Goal: Task Accomplishment & Management: Use online tool/utility

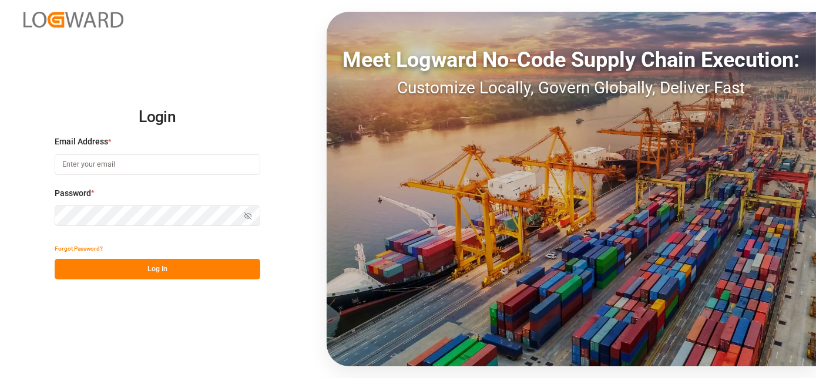
type input "[EMAIL_ADDRESS][PERSON_NAME][DOMAIN_NAME]"
click at [127, 269] on button "Log In" at bounding box center [158, 269] width 206 height 21
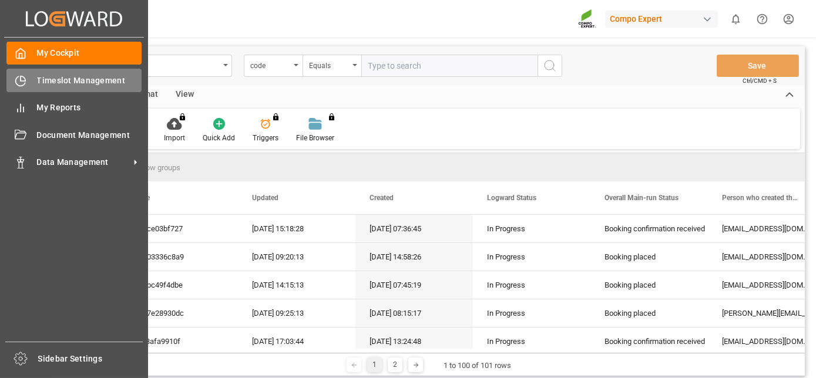
click at [14, 75] on div at bounding box center [16, 81] width 20 height 12
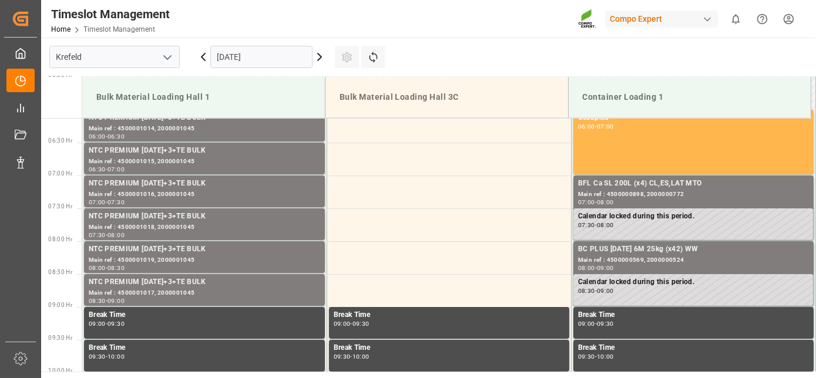
scroll to position [341, 0]
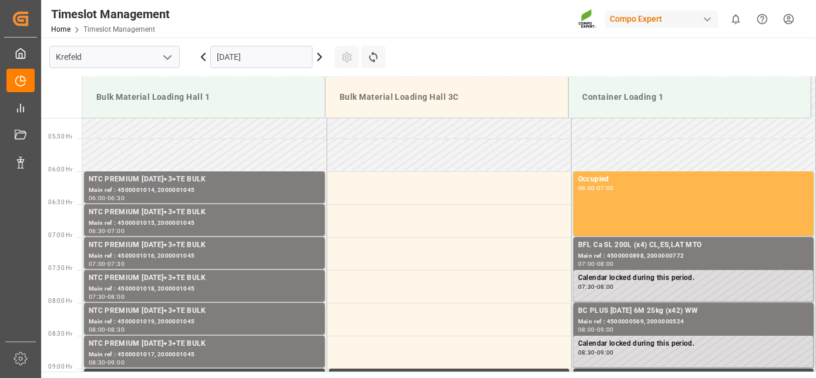
drag, startPoint x: 344, startPoint y: 196, endPoint x: 317, endPoint y: 78, distance: 121.7
click at [266, 69] on div "[DATE]" at bounding box center [261, 57] width 147 height 39
click at [264, 62] on input "[DATE]" at bounding box center [261, 57] width 102 height 22
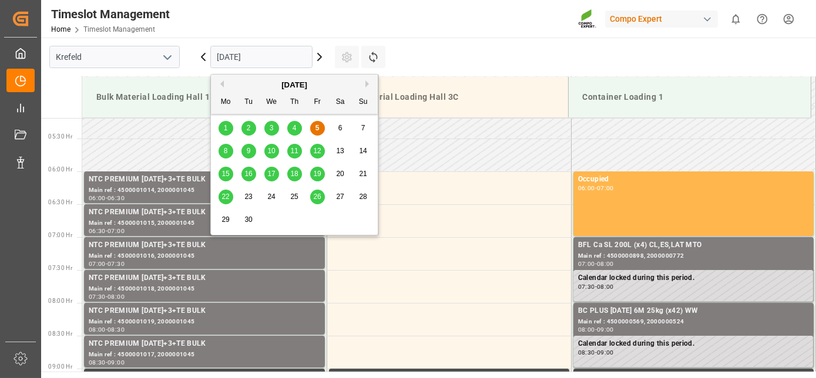
click at [226, 153] on span "8" at bounding box center [226, 151] width 4 height 8
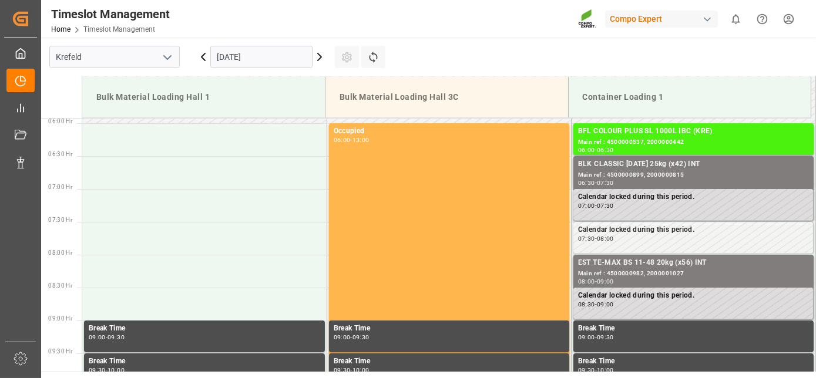
scroll to position [363, 0]
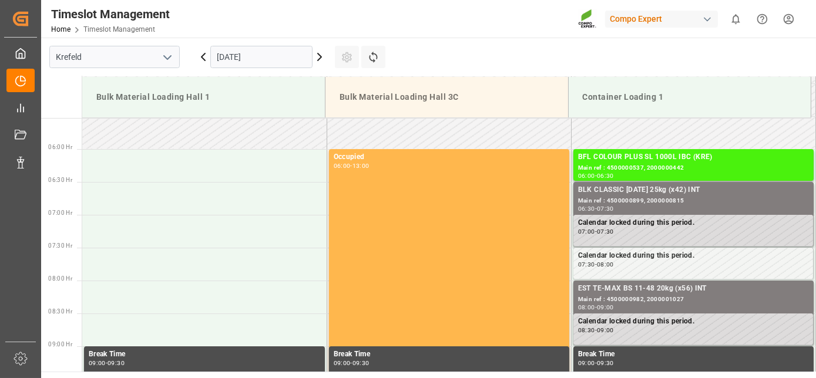
drag, startPoint x: 229, startPoint y: 158, endPoint x: 235, endPoint y: 108, distance: 50.3
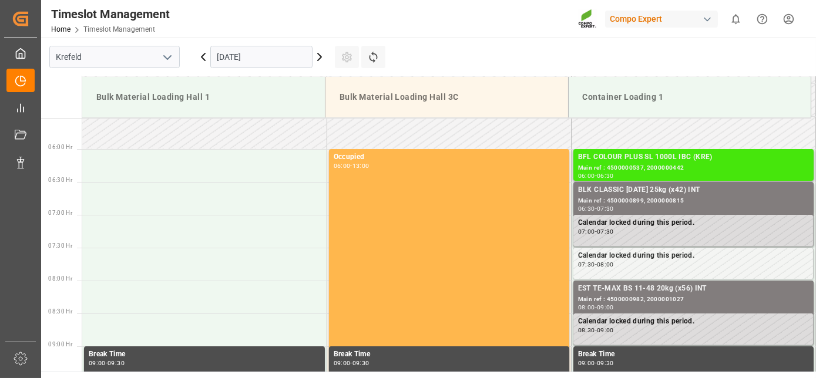
click at [677, 173] on div "06:00 - 06:30" at bounding box center [693, 176] width 231 height 6
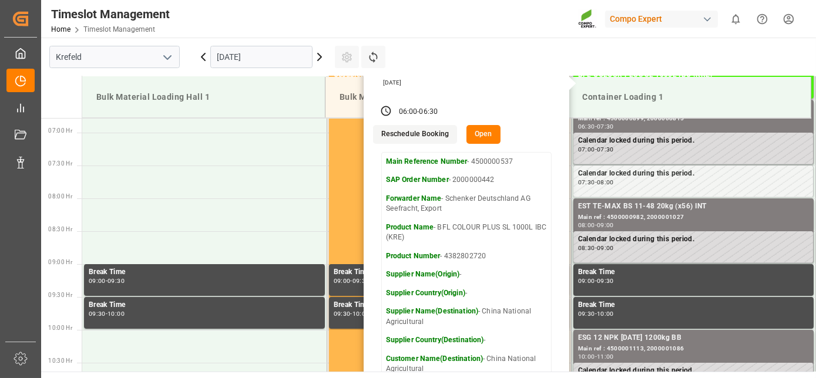
drag, startPoint x: 511, startPoint y: 250, endPoint x: 514, endPoint y: 290, distance: 39.4
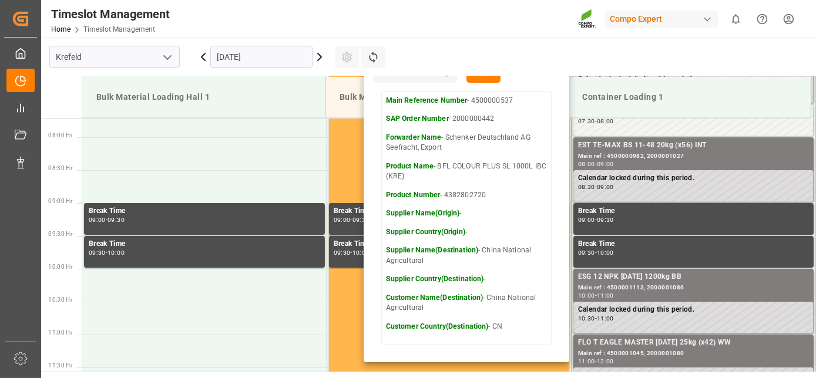
drag, startPoint x: 514, startPoint y: 290, endPoint x: 523, endPoint y: 327, distance: 38.8
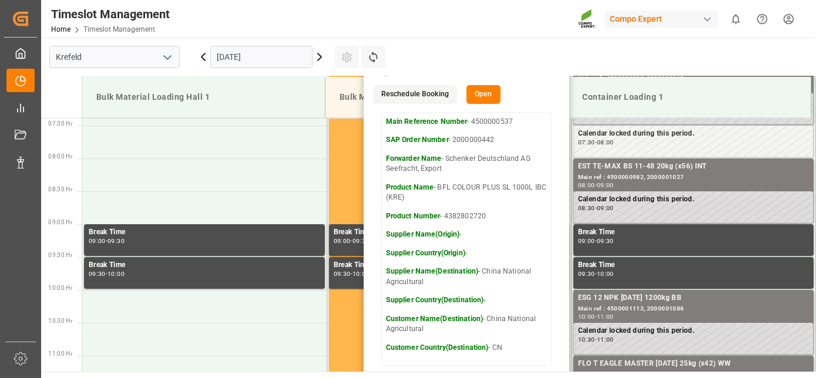
scroll to position [462, 0]
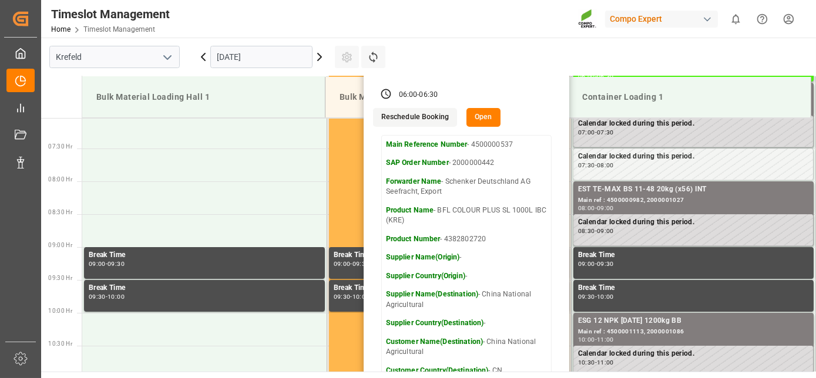
drag, startPoint x: 515, startPoint y: 321, endPoint x: 489, endPoint y: 291, distance: 39.6
click at [481, 125] on button "Open" at bounding box center [484, 118] width 34 height 19
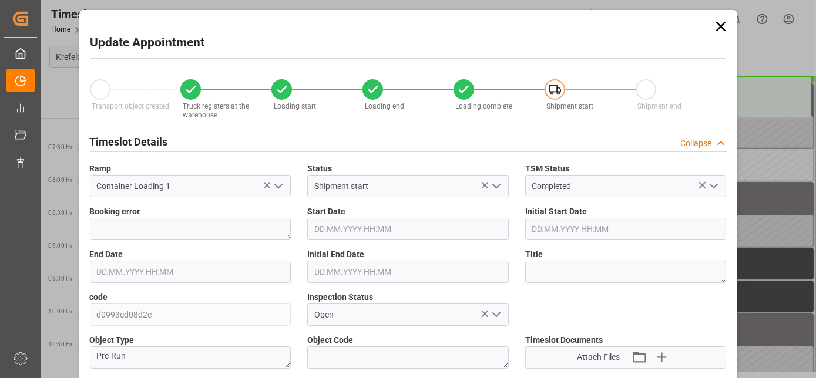
type input "[DATE] 06:00"
type input "[DATE] 06:30"
type input "[DATE] 15:19"
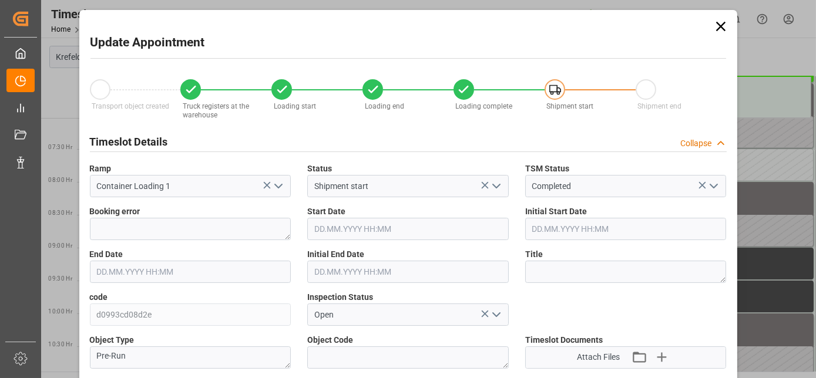
type input "[DATE] 15:19"
type input "[DATE] 15:22"
type input "[DATE] 15:21"
type input "[DATE] 10:26"
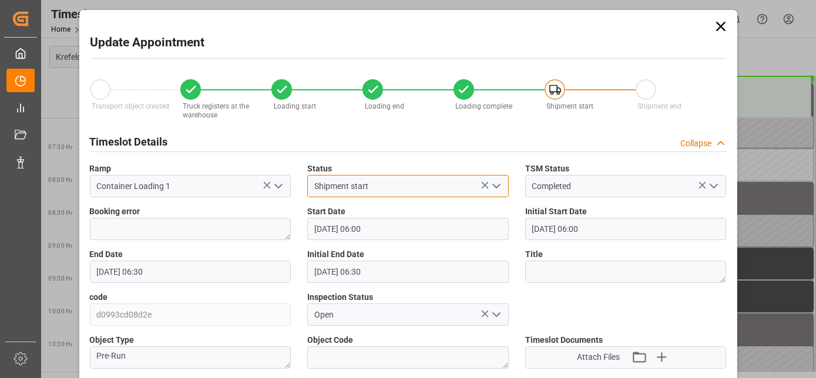
click at [477, 180] on div "Shipment start" at bounding box center [408, 186] width 202 height 22
click at [487, 147] on div "Timeslot Details Collapse" at bounding box center [408, 141] width 637 height 22
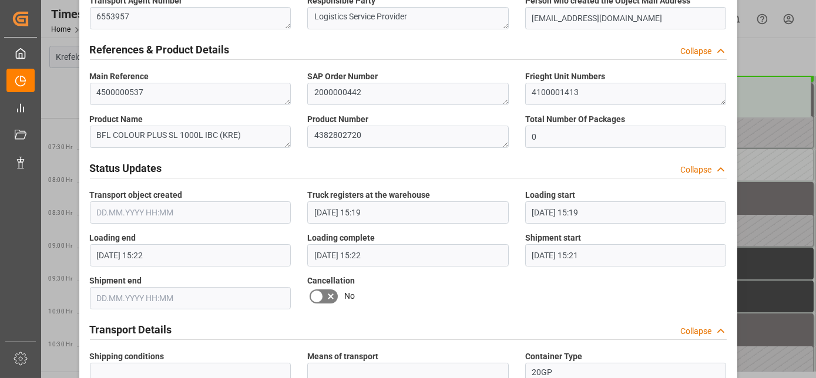
drag, startPoint x: 487, startPoint y: 147, endPoint x: 483, endPoint y: 193, distance: 46.0
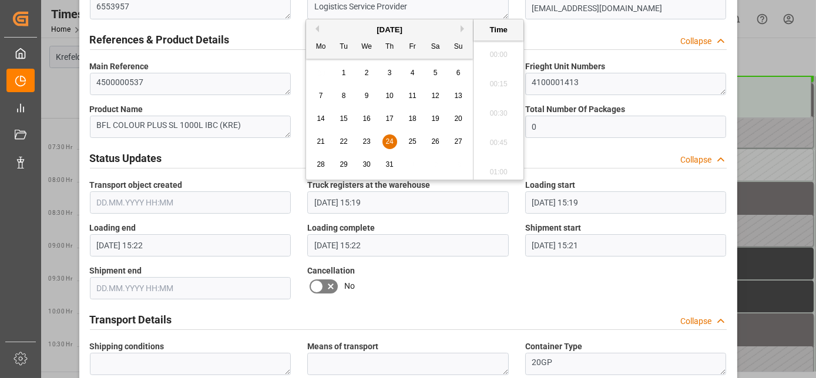
scroll to position [1737, 0]
drag, startPoint x: 483, startPoint y: 193, endPoint x: 487, endPoint y: 262, distance: 68.9
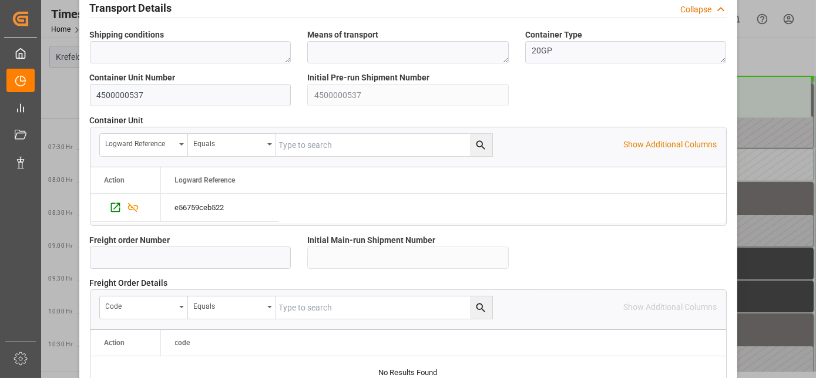
drag, startPoint x: 507, startPoint y: 308, endPoint x: 511, endPoint y: 327, distance: 18.6
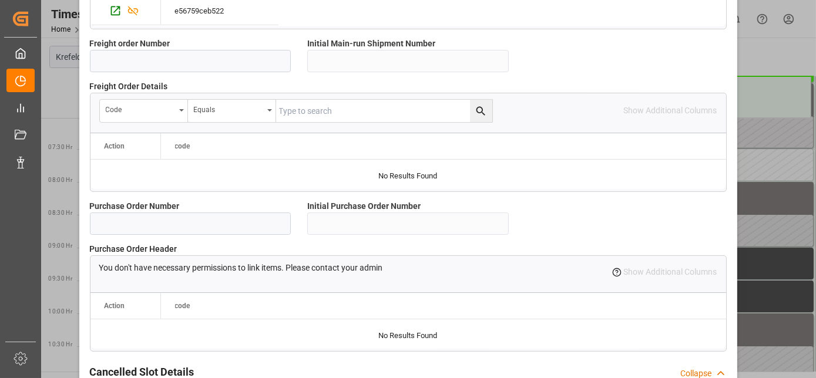
drag, startPoint x: 511, startPoint y: 229, endPoint x: 506, endPoint y: 294, distance: 65.4
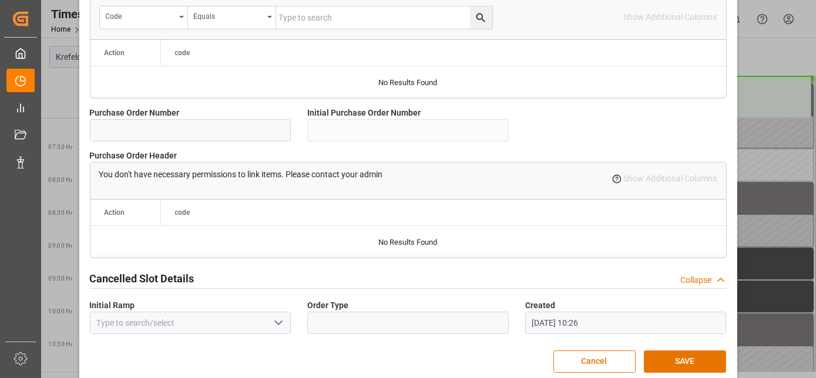
scroll to position [912, 0]
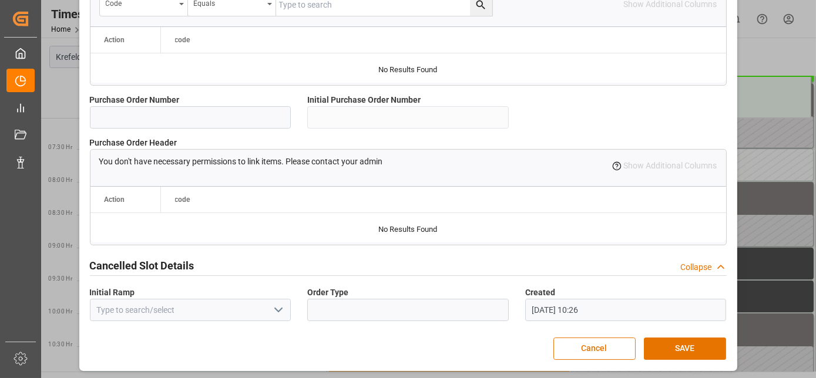
drag, startPoint x: 502, startPoint y: 271, endPoint x: 503, endPoint y: 340, distance: 69.3
click at [589, 349] on button "Cancel" at bounding box center [594, 349] width 82 height 22
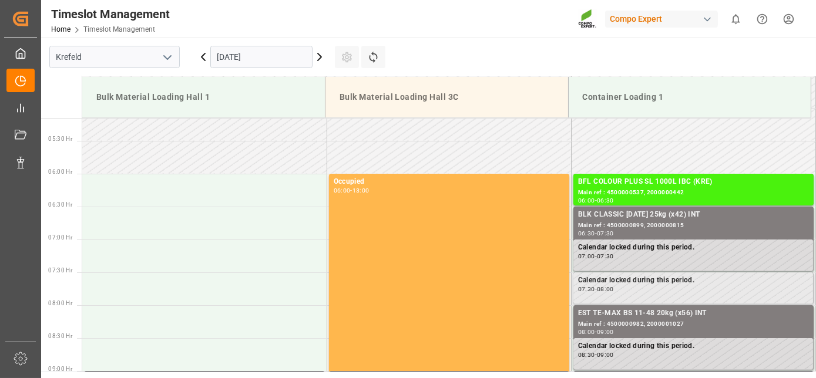
drag, startPoint x: 576, startPoint y: 277, endPoint x: 574, endPoint y: 224, distance: 52.9
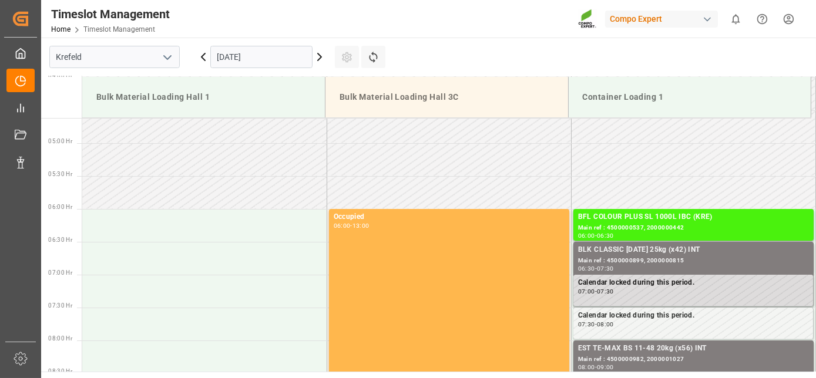
click at [742, 153] on td at bounding box center [693, 159] width 244 height 33
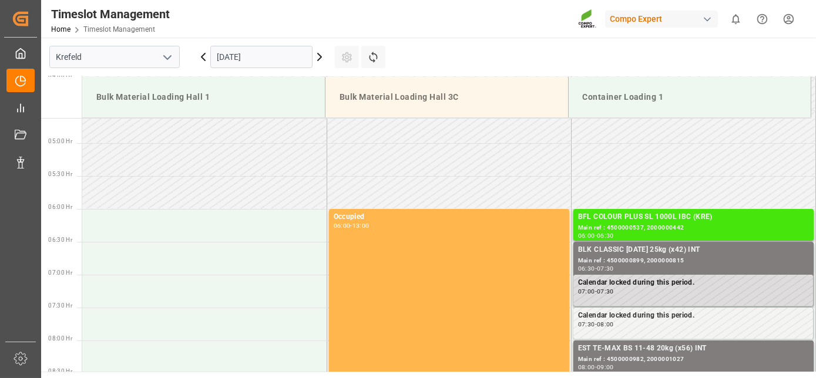
click at [659, 226] on div "Main ref : 4500000537, 2000000442" at bounding box center [693, 228] width 231 height 10
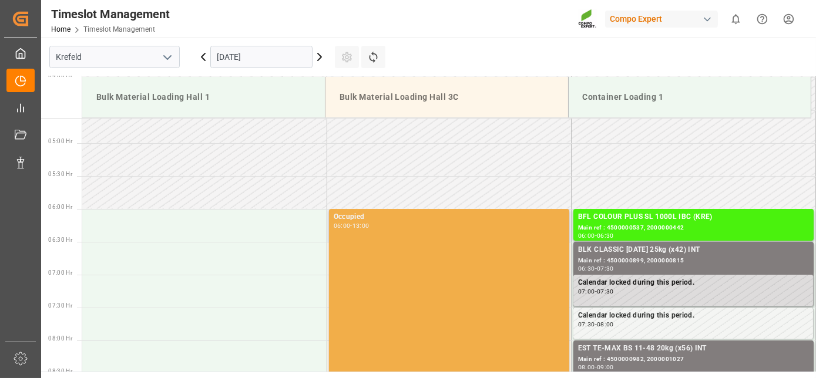
drag, startPoint x: 477, startPoint y: 196, endPoint x: 481, endPoint y: 249, distance: 53.6
